Goal: Browse casually

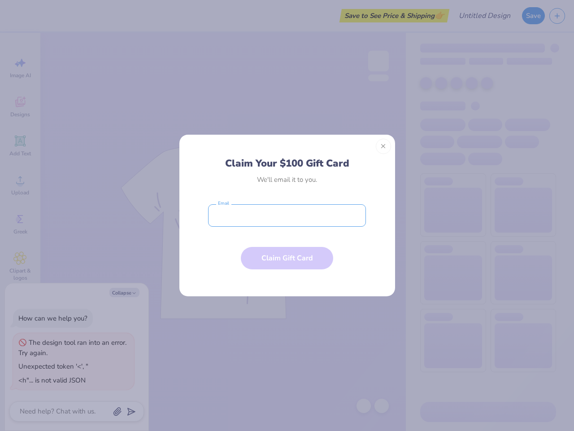
click at [287, 215] on input "email" at bounding box center [287, 215] width 158 height 22
click at [384, 146] on button "Close" at bounding box center [383, 146] width 15 height 15
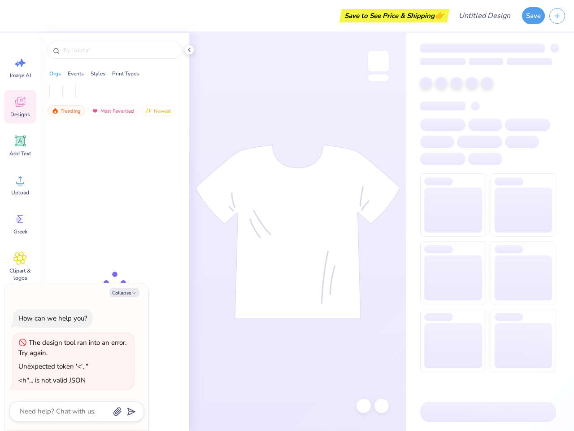
type textarea "x"
